Goal: Task Accomplishment & Management: Use online tool/utility

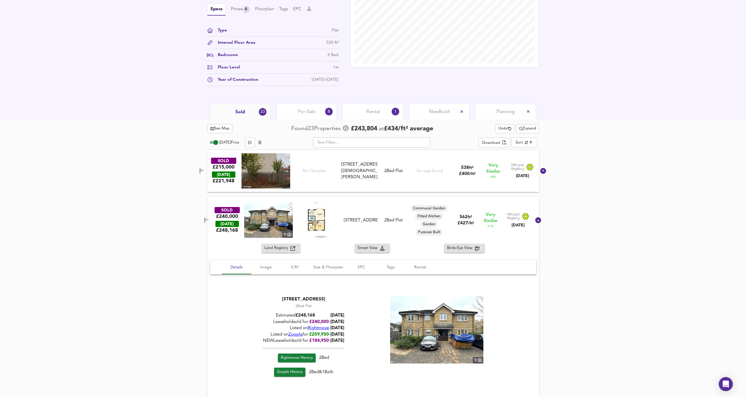
scroll to position [199, 0]
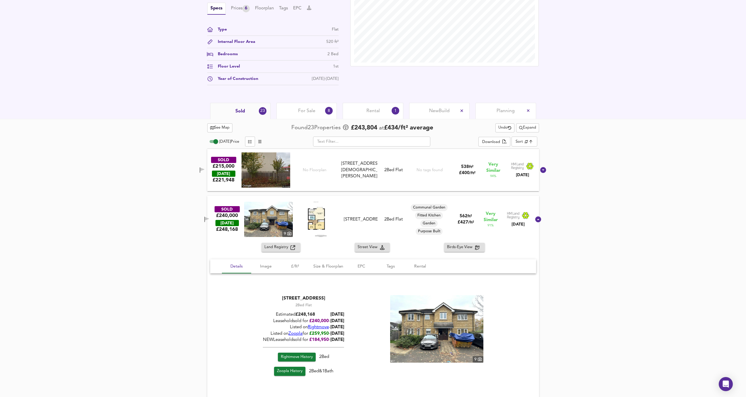
click at [210, 221] on span "button" at bounding box center [206, 219] width 9 height 6
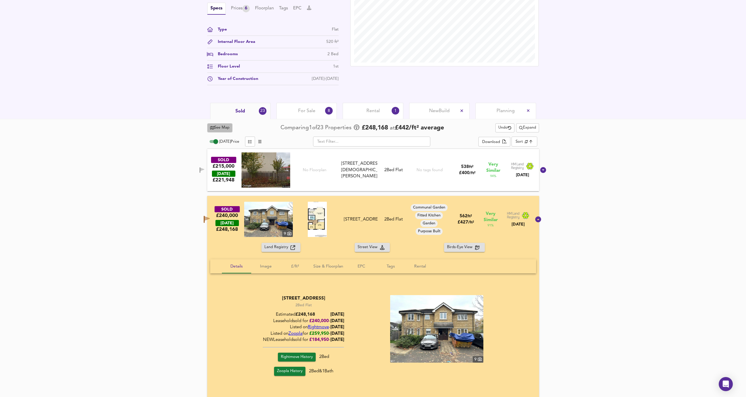
click at [213, 123] on button "See Map" at bounding box center [220, 127] width 26 height 9
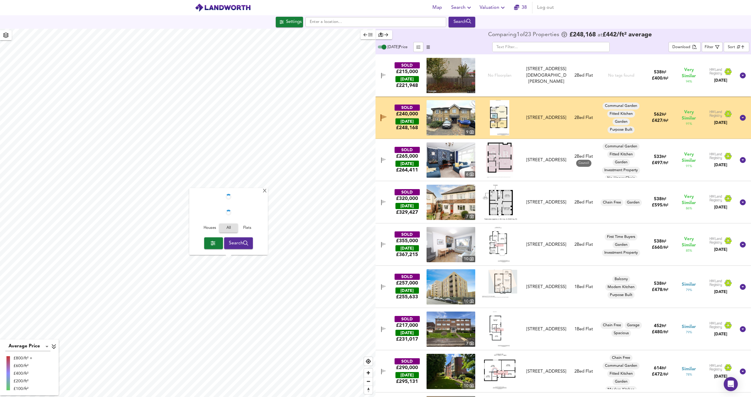
checkbox input "false"
checkbox input "true"
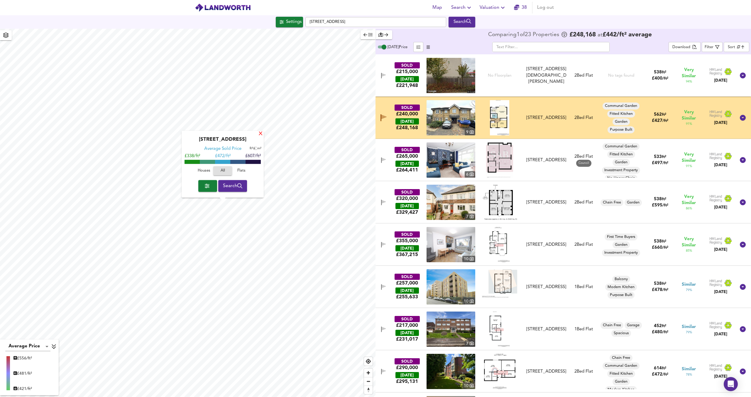
click at [260, 135] on div "X" at bounding box center [260, 134] width 5 height 6
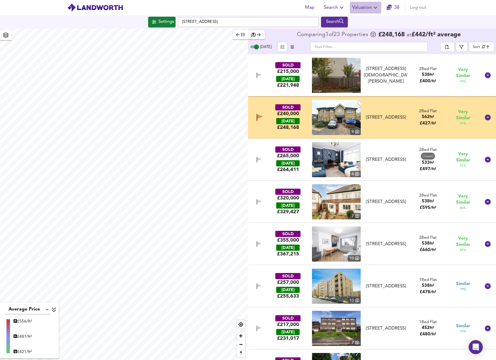
click at [355, 9] on span "Valuation" at bounding box center [365, 8] width 27 height 8
click at [357, 21] on li "New Valuation Report" at bounding box center [365, 21] width 70 height 11
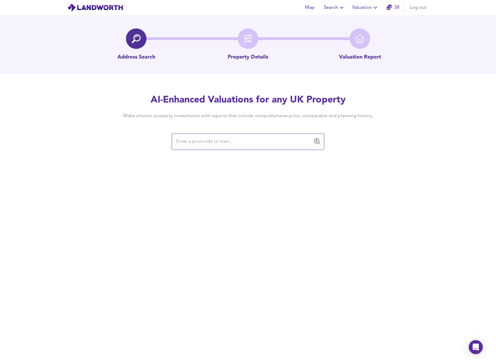
click at [211, 140] on input "text" at bounding box center [243, 141] width 138 height 11
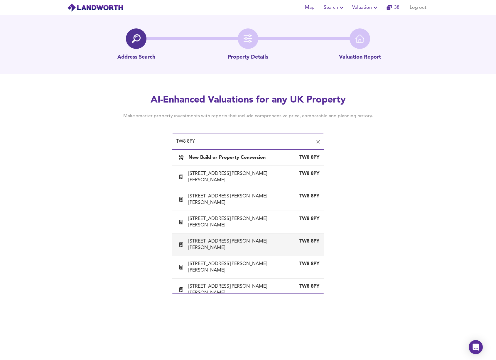
click at [243, 255] on li "26 Otho Court, Augustus Close, Brentford, Hounslow TW8 8PY" at bounding box center [248, 245] width 152 height 23
type input "26 Otho Court, Augustus Close, Brentford, Hounslow"
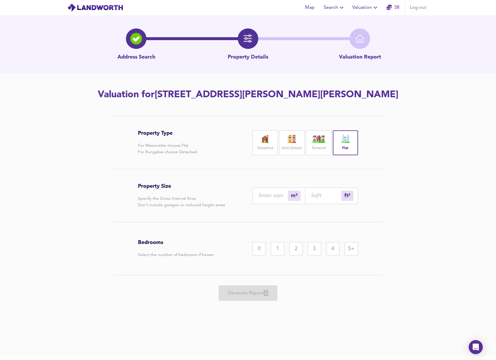
click at [270, 199] on input "number" at bounding box center [272, 196] width 29 height 6
type input "4"
type input "43"
type input "45"
type input "484"
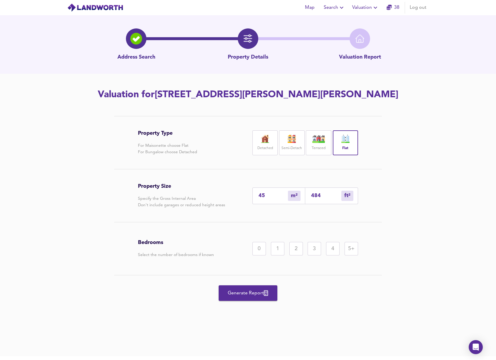
type input "4"
type input "43"
type input "45"
type input "484"
type input "45.6"
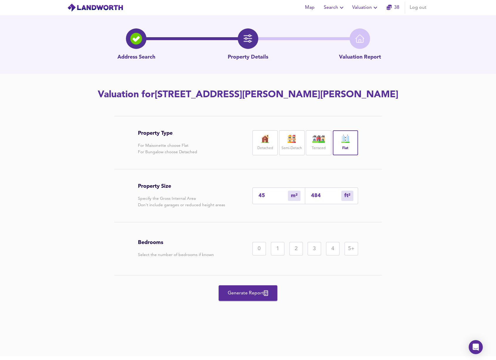
type input "491"
type input "45.6"
click at [291, 256] on div "2" at bounding box center [295, 248] width 13 height 13
click at [258, 298] on span "Generate Report" at bounding box center [247, 294] width 47 height 8
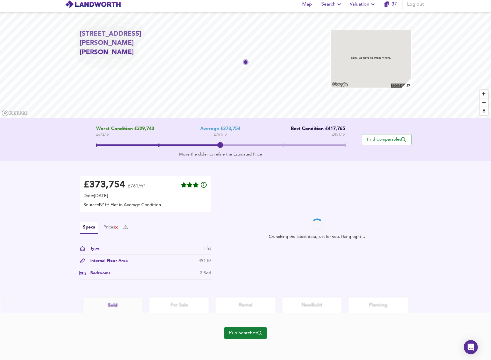
scroll to position [7, 0]
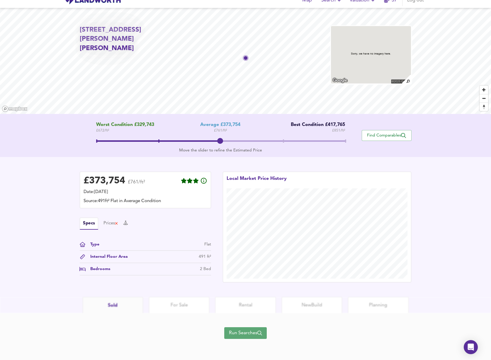
click at [258, 332] on span "Run Searches" at bounding box center [245, 333] width 33 height 8
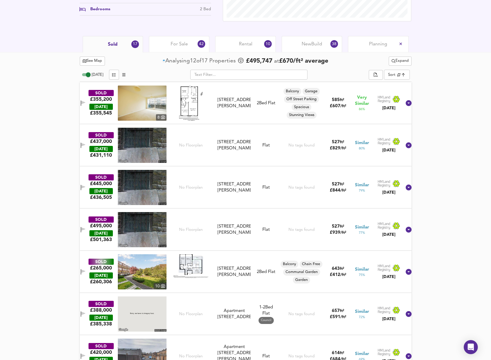
scroll to position [248, 0]
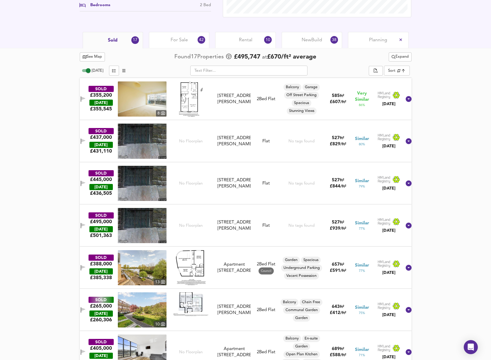
click at [194, 102] on img at bounding box center [190, 99] width 23 height 35
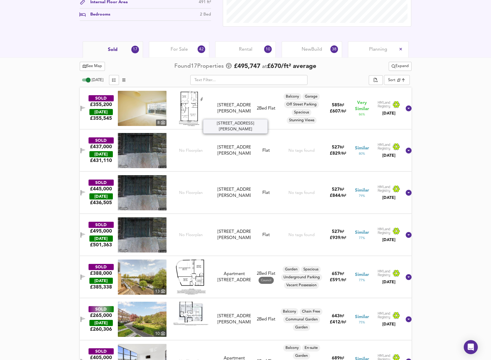
scroll to position [238, 0]
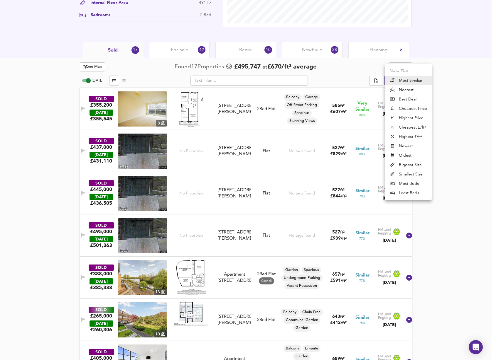
click at [370, 75] on div at bounding box center [248, 180] width 496 height 360
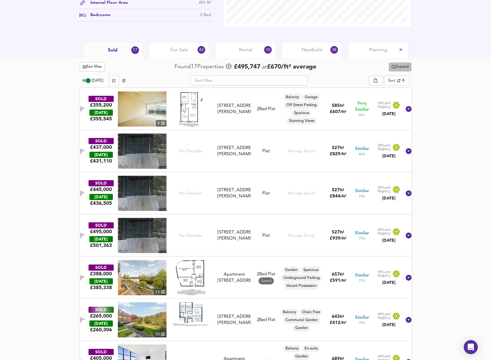
click at [395, 69] on span "Expand" at bounding box center [400, 67] width 17 height 7
click at [395, 77] on li "¼ mile ½ mile" at bounding box center [399, 78] width 50 height 9
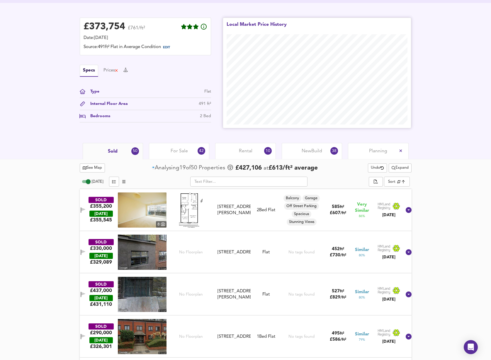
scroll to position [149, 0]
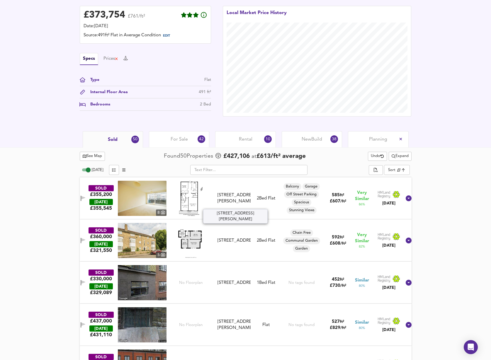
drag, startPoint x: 247, startPoint y: 205, endPoint x: 221, endPoint y: 189, distance: 30.2
click at [221, 192] on div "[STREET_ADDRESS][PERSON_NAME]" at bounding box center [234, 198] width 33 height 13
copy div "[STREET_ADDRESS][PERSON_NAME]"
click at [243, 209] on div "SOLD £355,200 TODAY £ 355,545 8 3 Numa Court, Justin Close, TW8 8QG 3 Numa Cour…" at bounding box center [238, 198] width 326 height 35
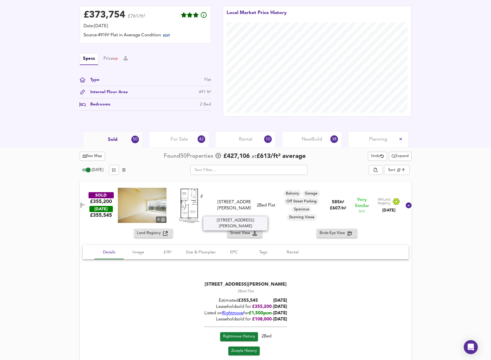
click at [243, 211] on div "[STREET_ADDRESS][PERSON_NAME]" at bounding box center [234, 205] width 33 height 13
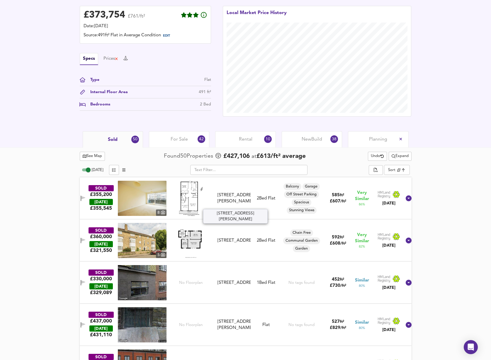
drag, startPoint x: 246, startPoint y: 205, endPoint x: 225, endPoint y: 203, distance: 21.5
click at [225, 203] on div "[STREET_ADDRESS][PERSON_NAME]" at bounding box center [234, 198] width 33 height 13
copy div "TW8 8QG"
click at [240, 244] on div "[STREET_ADDRESS]" at bounding box center [234, 241] width 33 height 6
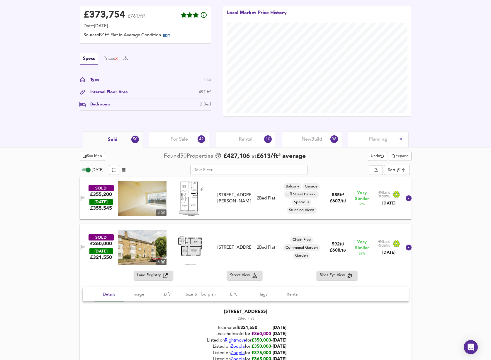
drag, startPoint x: 246, startPoint y: 257, endPoint x: 218, endPoint y: 238, distance: 33.9
click at [216, 239] on div "SOLD £360,000 TODAY £ 321,550 5 12 Cranbrook Court, Somerset Road, TW8 8BZ 12 C…" at bounding box center [238, 247] width 326 height 35
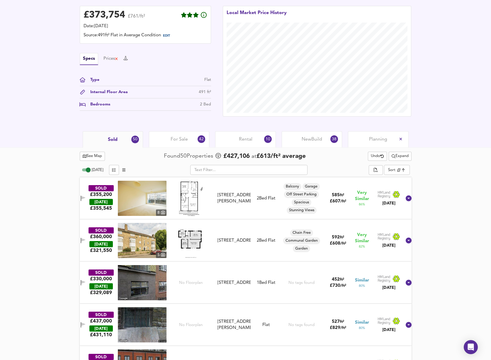
drag, startPoint x: 218, startPoint y: 238, endPoint x: 221, endPoint y: 239, distance: 3.2
click at [218, 238] on div "[STREET_ADDRESS]" at bounding box center [234, 241] width 38 height 6
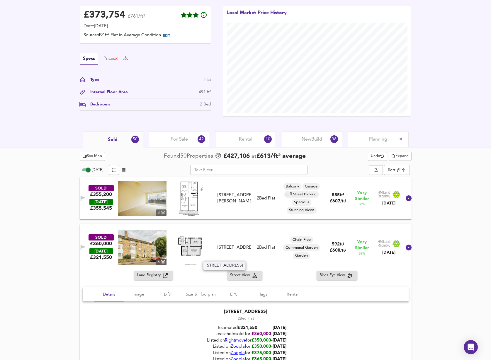
copy div "12 Cranbrook Court, Somerset Road, TW8"
click at [237, 200] on div "[STREET_ADDRESS][PERSON_NAME]" at bounding box center [234, 198] width 33 height 13
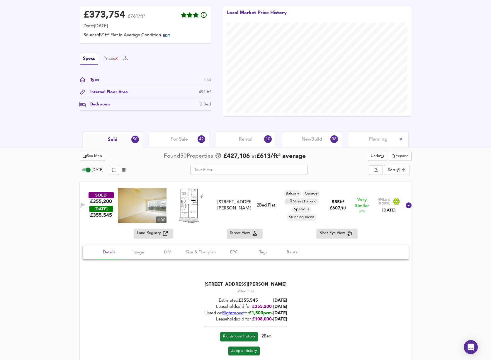
click at [156, 205] on img at bounding box center [142, 205] width 49 height 35
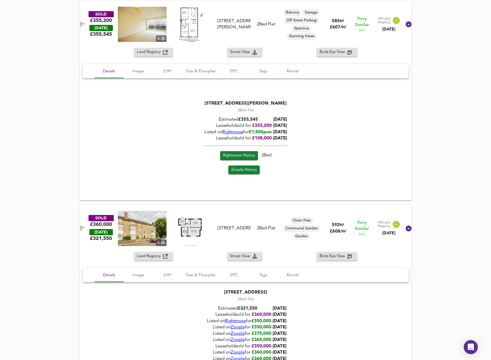
scroll to position [331, 0]
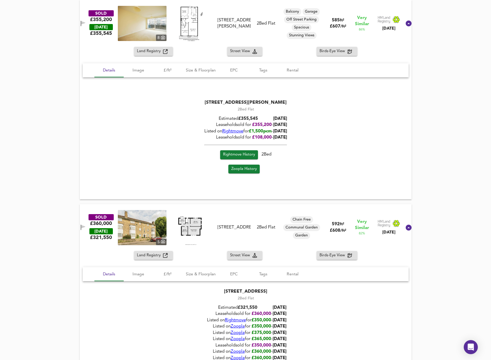
click at [166, 230] on img at bounding box center [142, 227] width 49 height 35
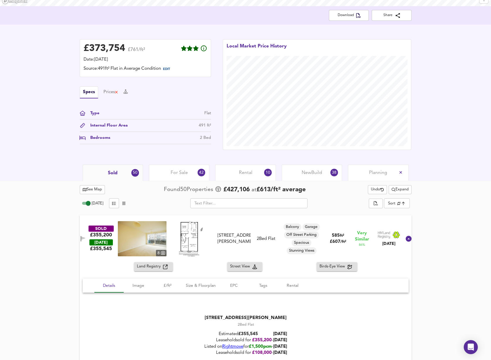
scroll to position [100, 0]
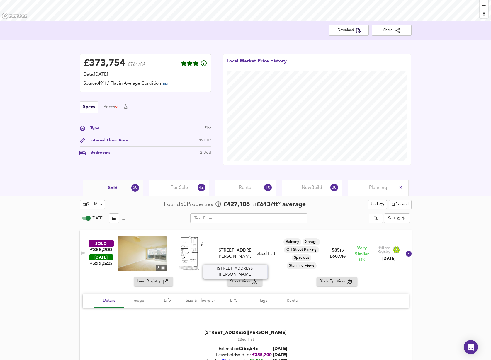
drag, startPoint x: 241, startPoint y: 260, endPoint x: 224, endPoint y: 260, distance: 17.0
click at [224, 260] on div "[STREET_ADDRESS][PERSON_NAME]" at bounding box center [234, 254] width 33 height 13
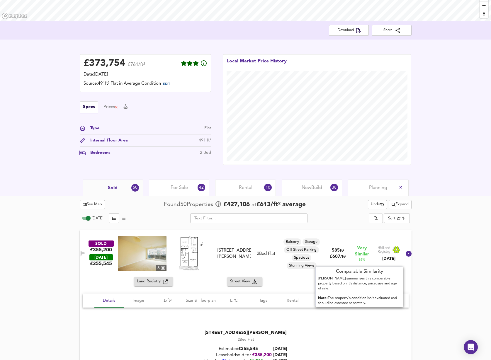
copy div "TW8 8QG"
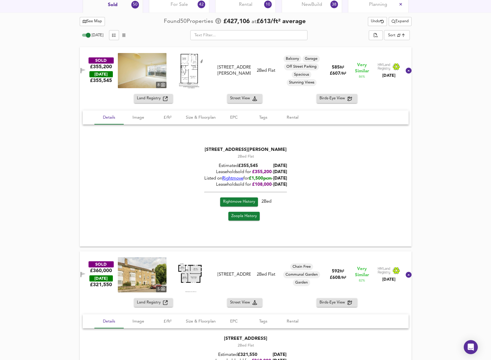
scroll to position [285, 0]
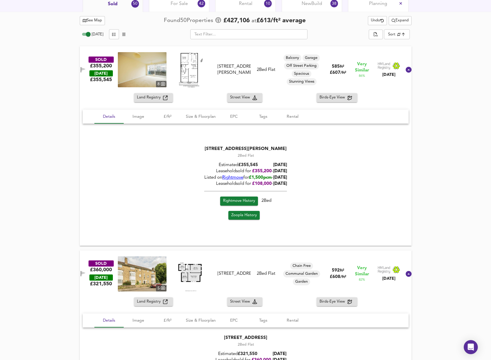
click at [85, 70] on button "button" at bounding box center [83, 70] width 8 height 8
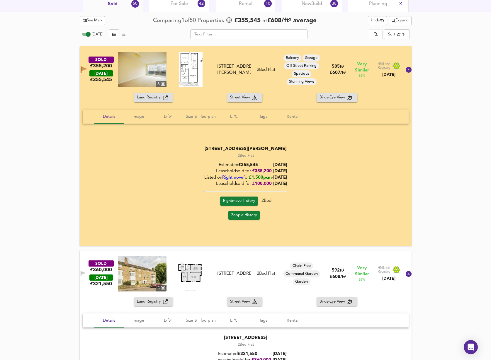
click at [98, 24] on button "See Map" at bounding box center [93, 20] width 26 height 9
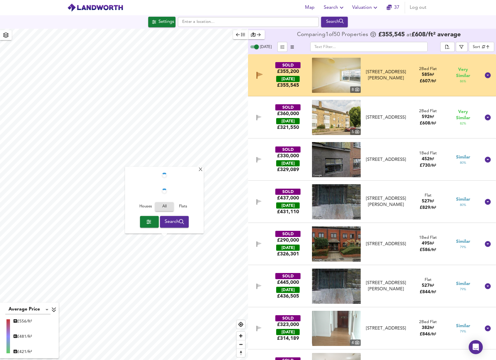
checkbox input "false"
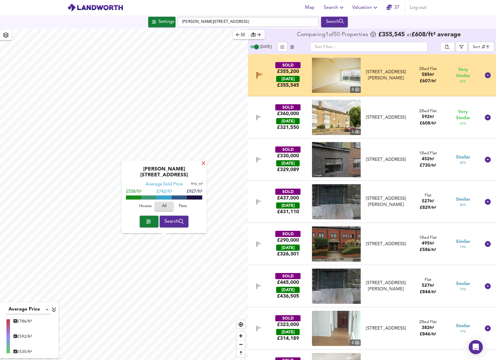
click at [201, 167] on div "X" at bounding box center [203, 164] width 5 height 6
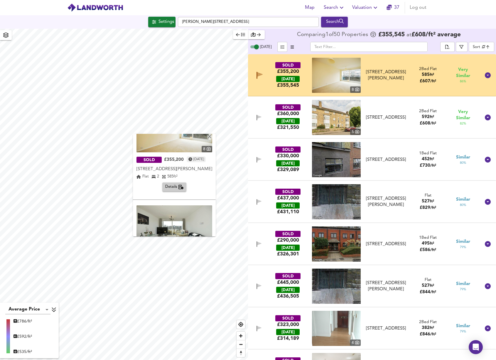
scroll to position [25, 0]
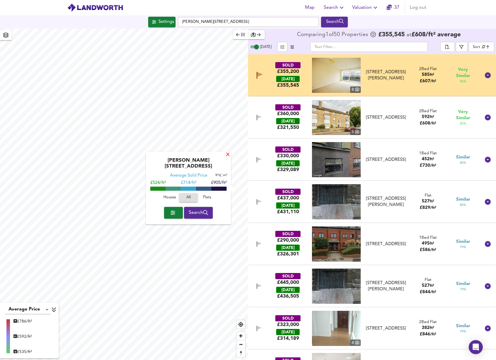
click at [228, 158] on div "X" at bounding box center [227, 156] width 5 height 6
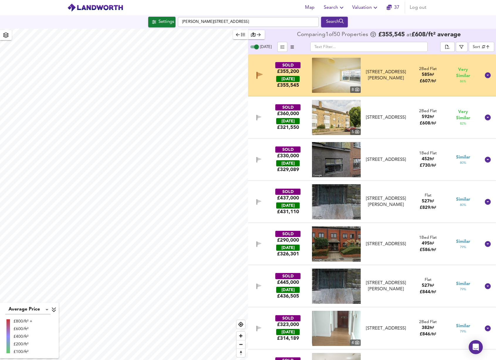
checkbox input "false"
checkbox input "true"
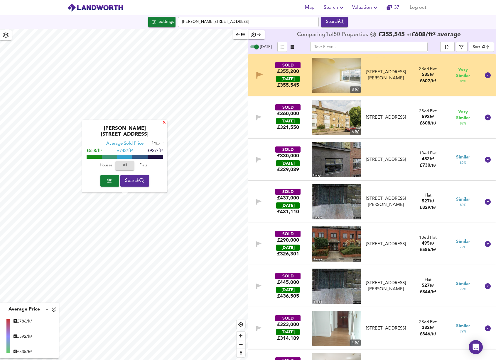
click at [165, 126] on div "X" at bounding box center [164, 124] width 5 height 6
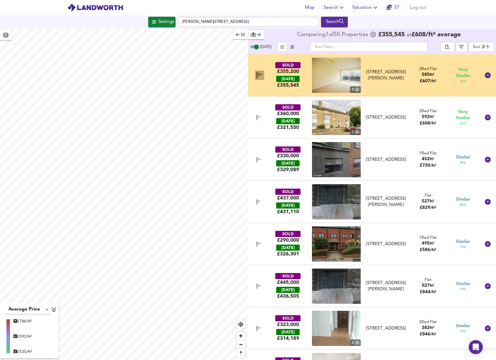
drag, startPoint x: 258, startPoint y: 75, endPoint x: 261, endPoint y: 90, distance: 15.5
click at [258, 75] on icon "button" at bounding box center [259, 74] width 5 height 4
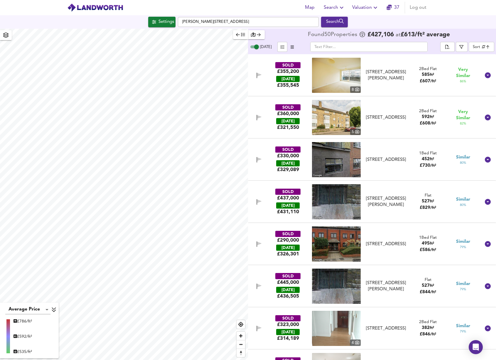
scroll to position [7, 0]
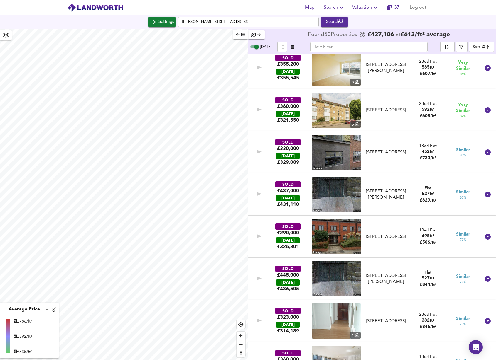
drag, startPoint x: 258, startPoint y: 110, endPoint x: 255, endPoint y: 113, distance: 4.6
click at [258, 110] on icon "button" at bounding box center [259, 110] width 4 height 4
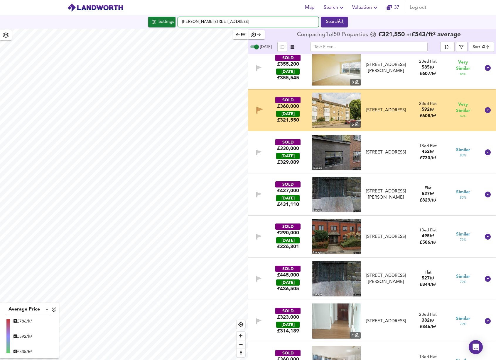
drag, startPoint x: 244, startPoint y: 23, endPoint x: 314, endPoint y: 11, distance: 71.1
click at [249, 21] on input "[PERSON_NAME][STREET_ADDRESS]" at bounding box center [248, 22] width 141 height 10
click at [372, 10] on icon "button" at bounding box center [375, 7] width 7 height 7
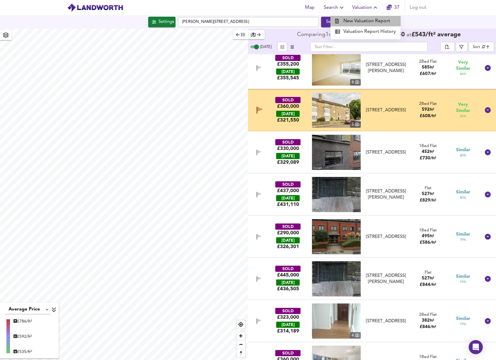
click at [369, 20] on li "New Valuation Report" at bounding box center [365, 21] width 70 height 11
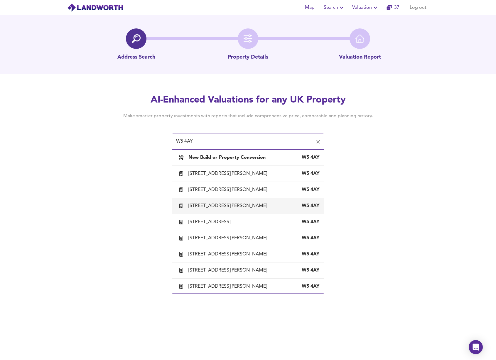
click at [229, 203] on div "[STREET_ADDRESS][PERSON_NAME]" at bounding box center [248, 206] width 143 height 12
type input "[STREET_ADDRESS][PERSON_NAME]"
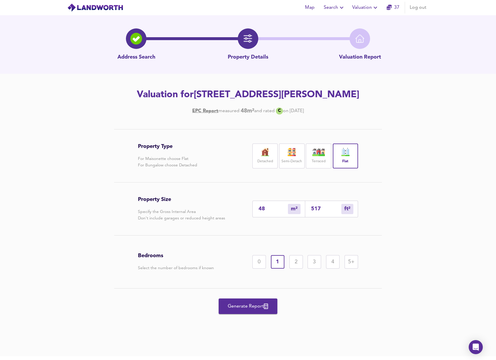
drag, startPoint x: 266, startPoint y: 210, endPoint x: 208, endPoint y: 197, distance: 59.5
click at [208, 197] on div "Property Size Specify the Gross Internal Area Don't include garages or reduced …" at bounding box center [248, 209] width 220 height 53
type input "5"
type input "54"
type input "50"
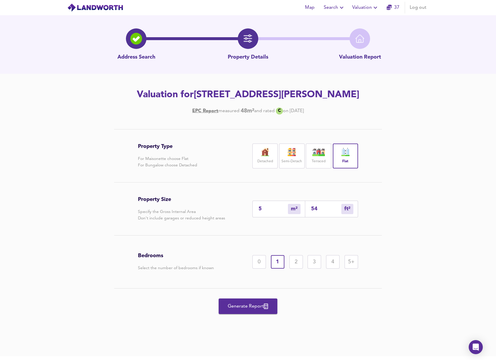
type input "538"
type input "50.1"
type input "539"
type input "50.1"
click at [293, 263] on div "2" at bounding box center [295, 261] width 13 height 13
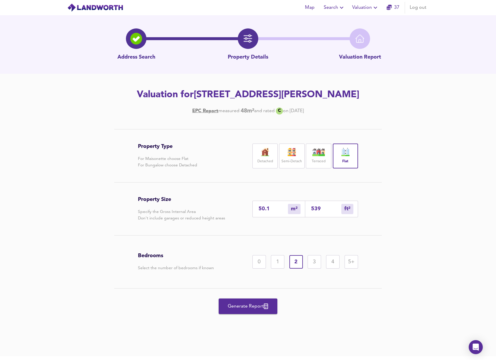
click at [263, 305] on span "Generate Report" at bounding box center [247, 307] width 47 height 8
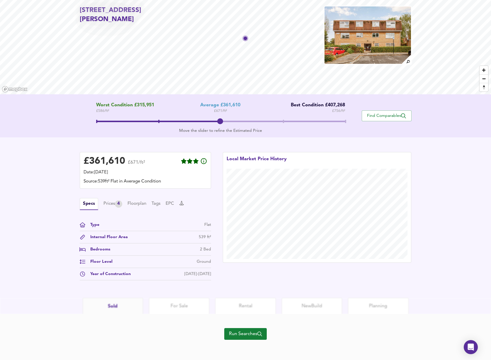
scroll to position [28, 0]
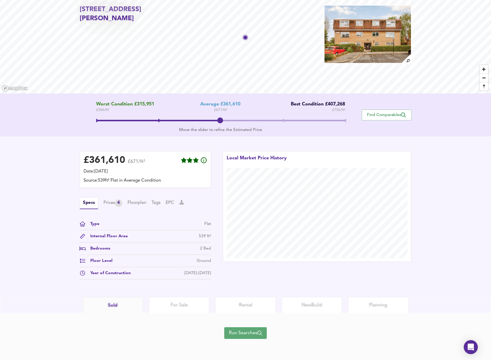
click at [246, 331] on span "Run Searches" at bounding box center [245, 333] width 33 height 8
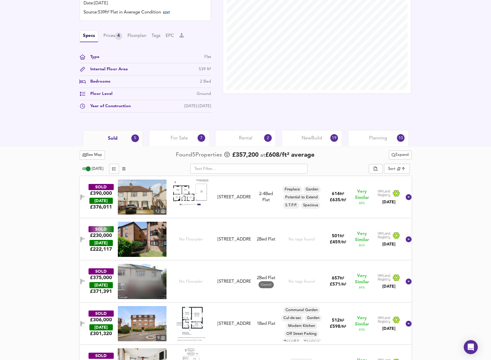
scroll to position [202, 0]
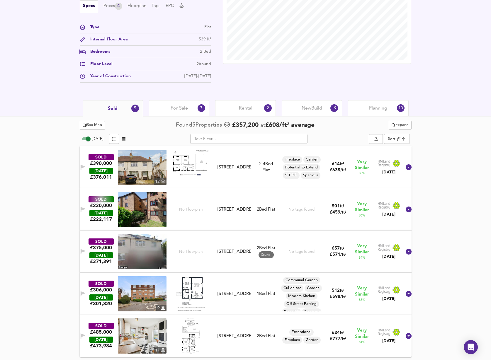
click at [150, 246] on img at bounding box center [142, 251] width 49 height 35
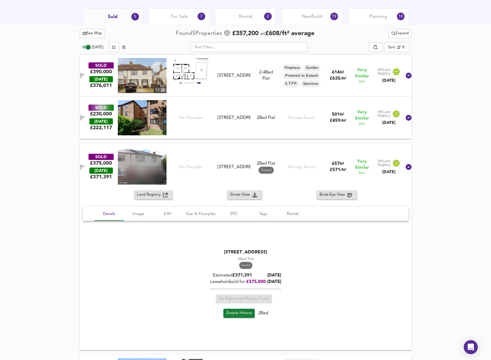
scroll to position [375, 0]
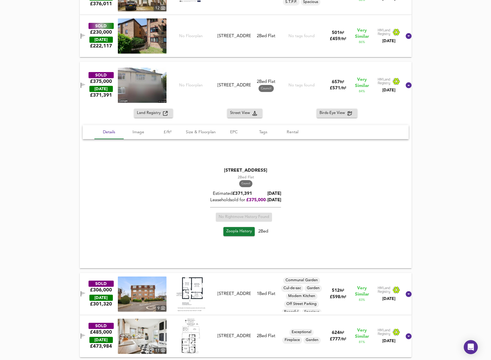
click at [164, 294] on img at bounding box center [142, 294] width 49 height 35
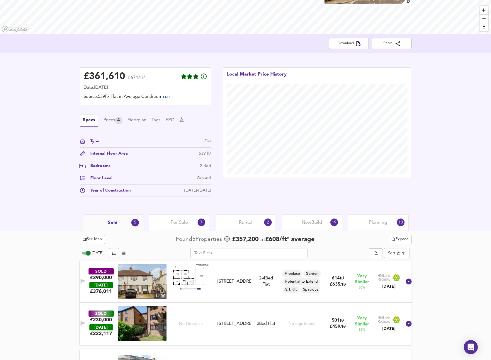
scroll to position [87, 0]
click at [393, 238] on icon "split button" at bounding box center [394, 240] width 4 height 4
click at [393, 252] on li "¼ mile ½ mile" at bounding box center [399, 251] width 50 height 9
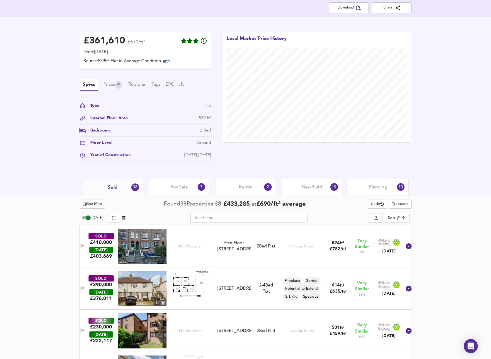
scroll to position [124, 0]
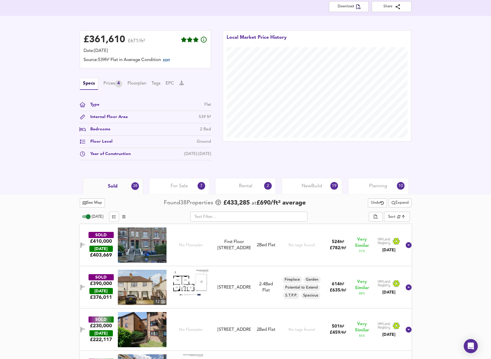
click at [155, 284] on img at bounding box center [142, 287] width 49 height 35
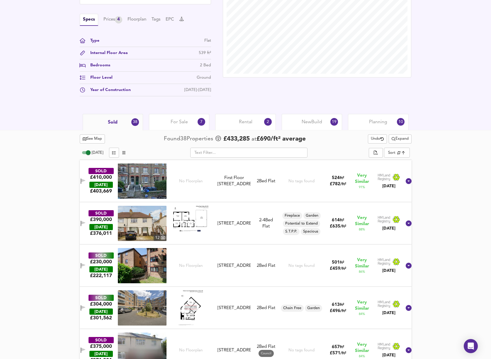
scroll to position [202, 0]
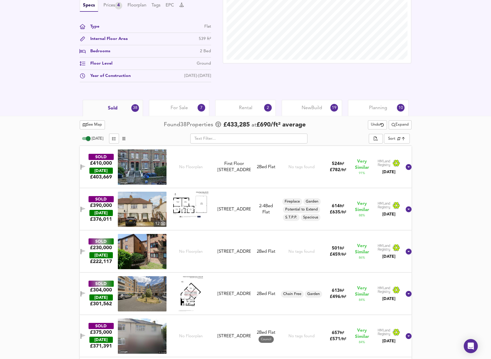
click at [153, 253] on img at bounding box center [142, 251] width 49 height 35
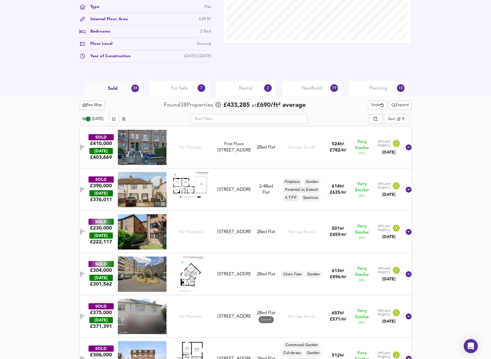
scroll to position [252, 0]
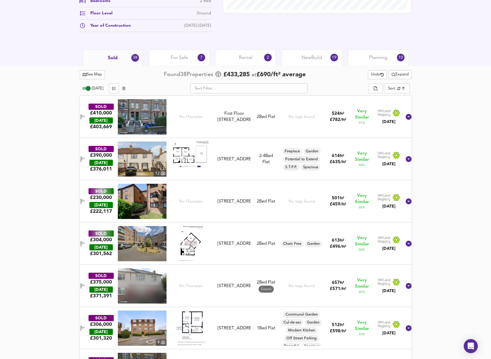
click at [137, 248] on img at bounding box center [142, 243] width 49 height 35
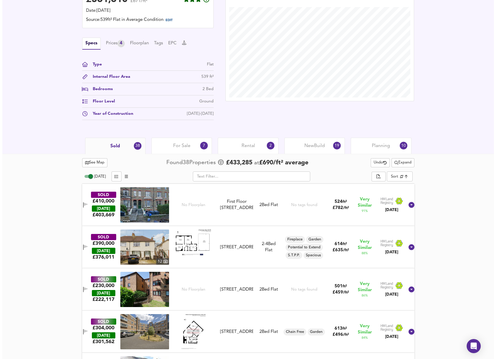
scroll to position [0, 0]
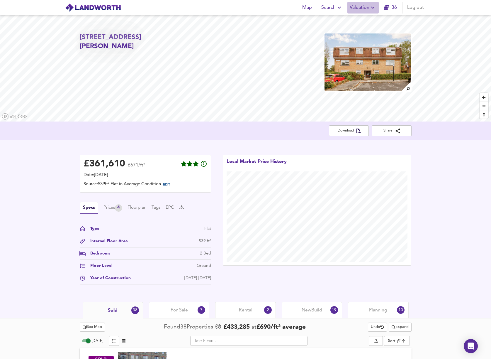
drag, startPoint x: 352, startPoint y: 7, endPoint x: 349, endPoint y: 13, distance: 6.6
click at [352, 7] on span "Valuation" at bounding box center [363, 8] width 27 height 8
click at [349, 22] on li "New Valuation Report" at bounding box center [363, 21] width 70 height 11
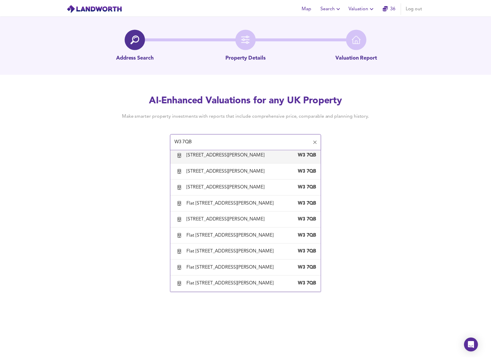
scroll to position [181, 0]
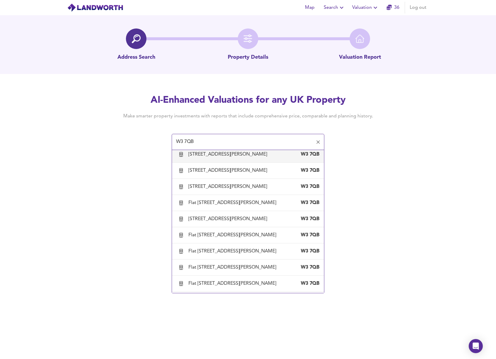
click at [240, 158] on div "[STREET_ADDRESS][PERSON_NAME]" at bounding box center [228, 154] width 81 height 6
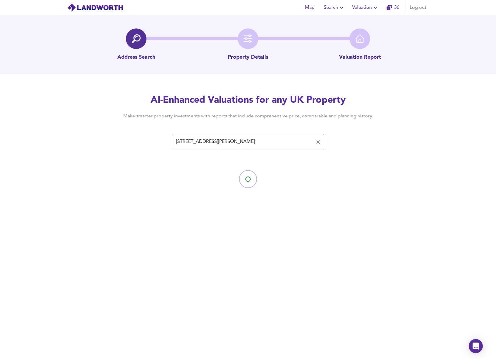
type input "[STREET_ADDRESS][PERSON_NAME]"
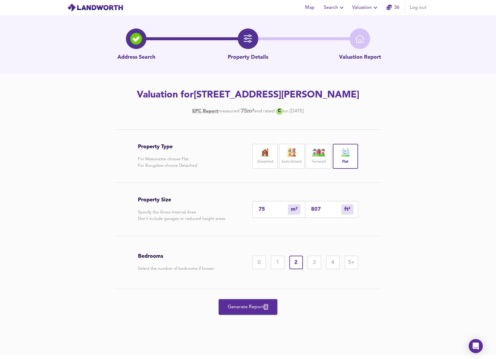
drag, startPoint x: 407, startPoint y: 95, endPoint x: 373, endPoint y: 92, distance: 34.4
click at [373, 92] on h2 "Valuation for [STREET_ADDRESS][PERSON_NAME]" at bounding box center [248, 95] width 332 height 13
copy h2 "W3 7QB"
click at [264, 209] on input "75" at bounding box center [272, 209] width 29 height 6
type input "7"
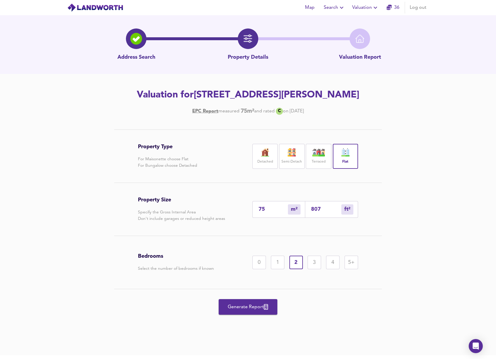
type input "75"
type input "76"
type input "818"
type input "76.7"
type input "826"
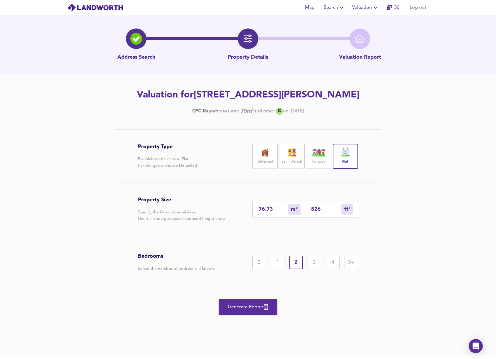
type input "76.73"
click at [262, 309] on span "Generate Report" at bounding box center [247, 307] width 47 height 8
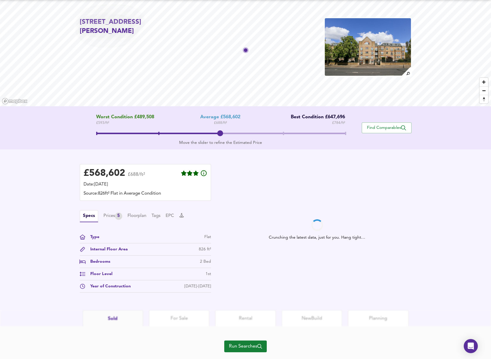
scroll to position [30, 0]
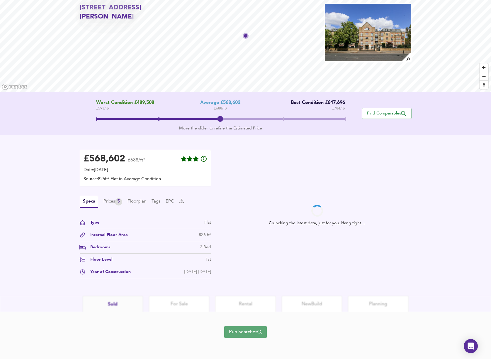
click at [241, 334] on span "Run Searches" at bounding box center [245, 332] width 33 height 8
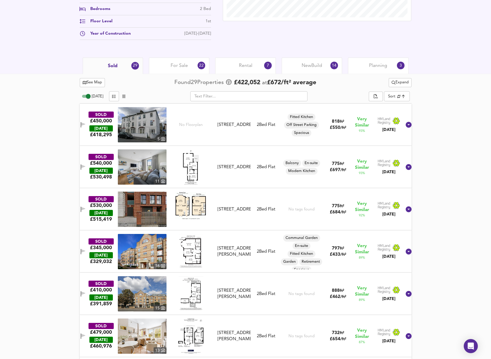
scroll to position [251, 0]
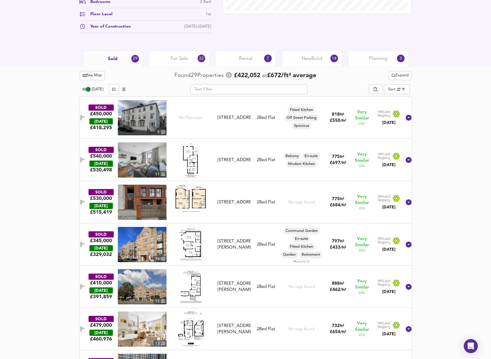
click at [200, 246] on img at bounding box center [191, 244] width 25 height 35
click at [150, 243] on img at bounding box center [142, 244] width 49 height 35
drag, startPoint x: 248, startPoint y: 251, endPoint x: 222, endPoint y: 237, distance: 29.9
click at [222, 238] on div "[STREET_ADDRESS][PERSON_NAME]" at bounding box center [234, 244] width 33 height 13
copy div "[STREET_ADDRESS][PERSON_NAME]"
